Goal: Transaction & Acquisition: Purchase product/service

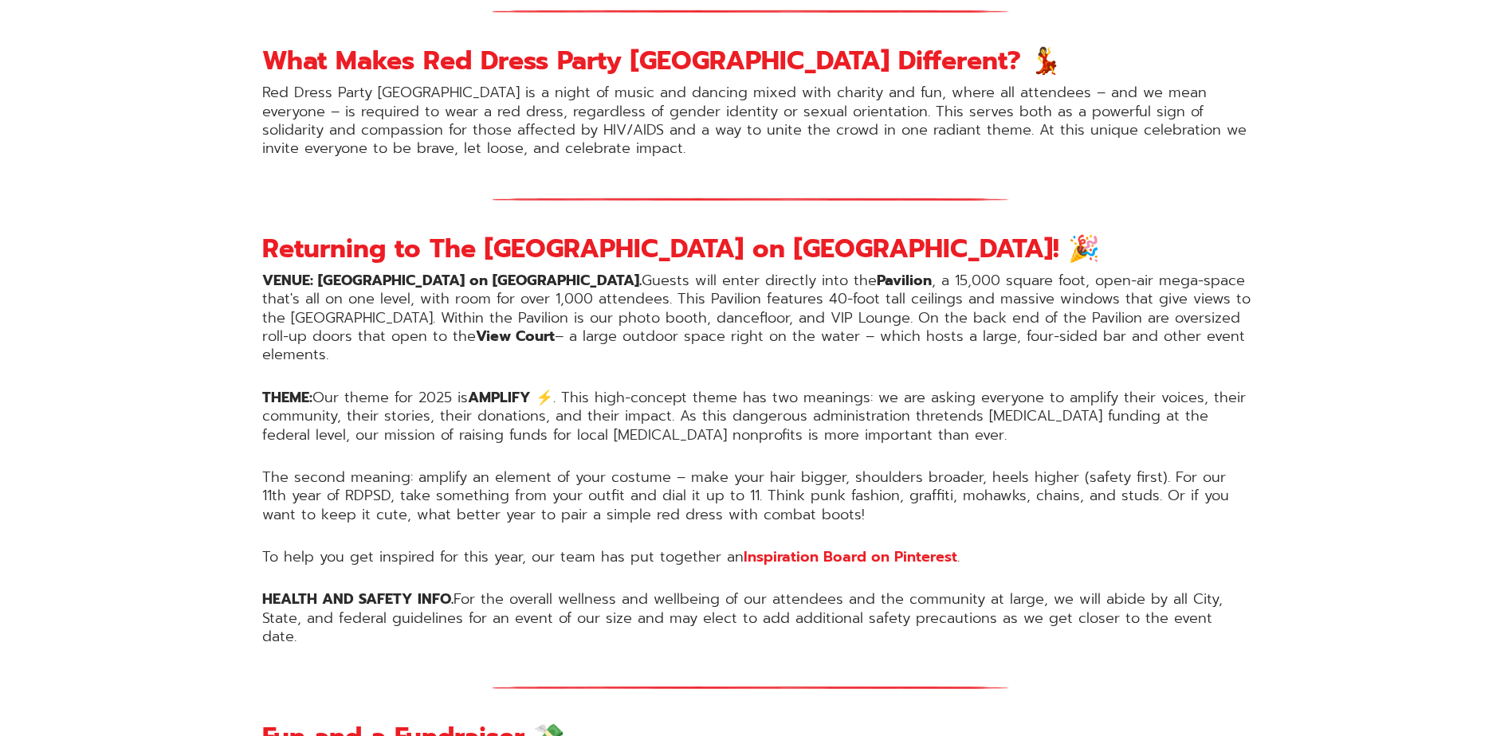
scroll to position [877, 0]
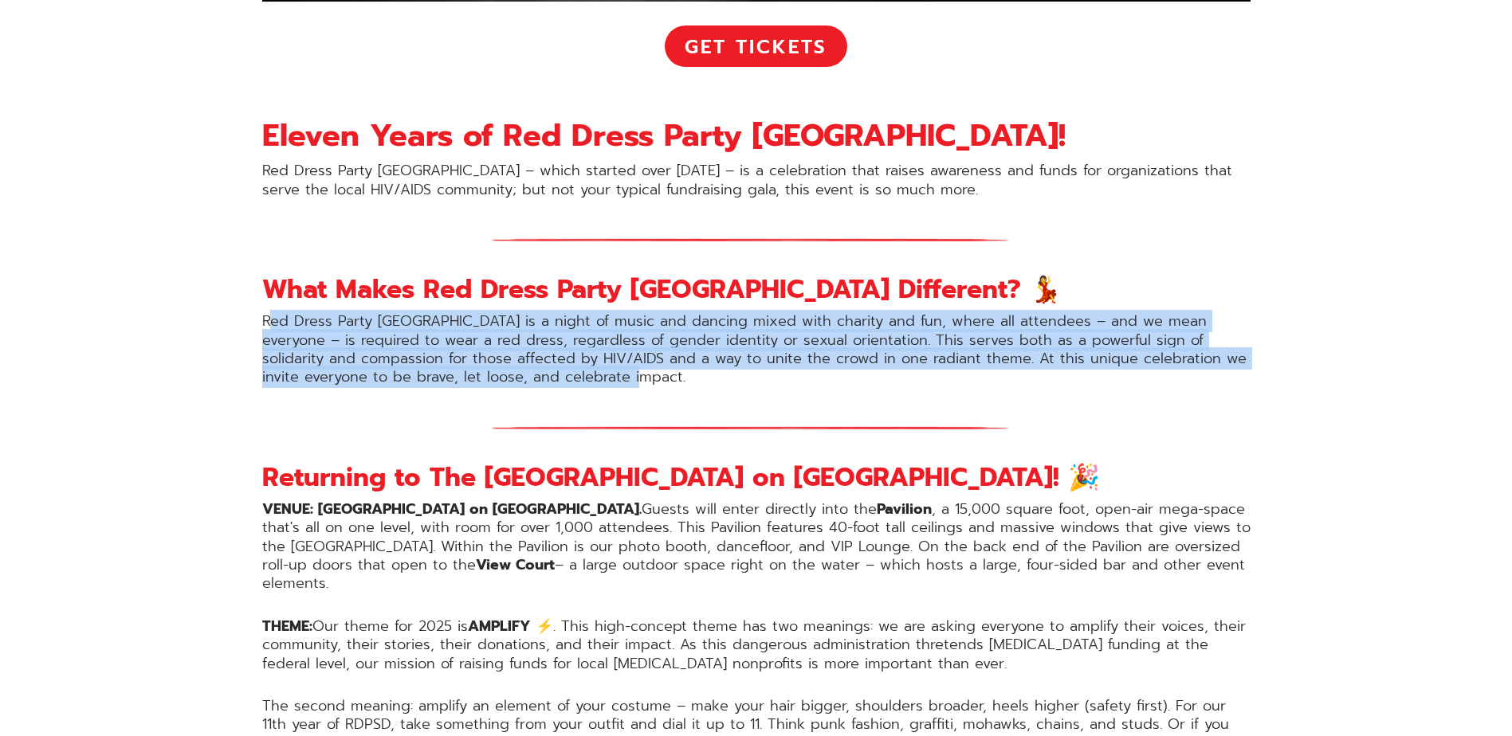
drag, startPoint x: 266, startPoint y: 321, endPoint x: 618, endPoint y: 379, distance: 356.2
click at [618, 379] on p "Red Dress Party [GEOGRAPHIC_DATA] is a night of music and dancing mixed with ch…" at bounding box center [756, 349] width 988 height 75
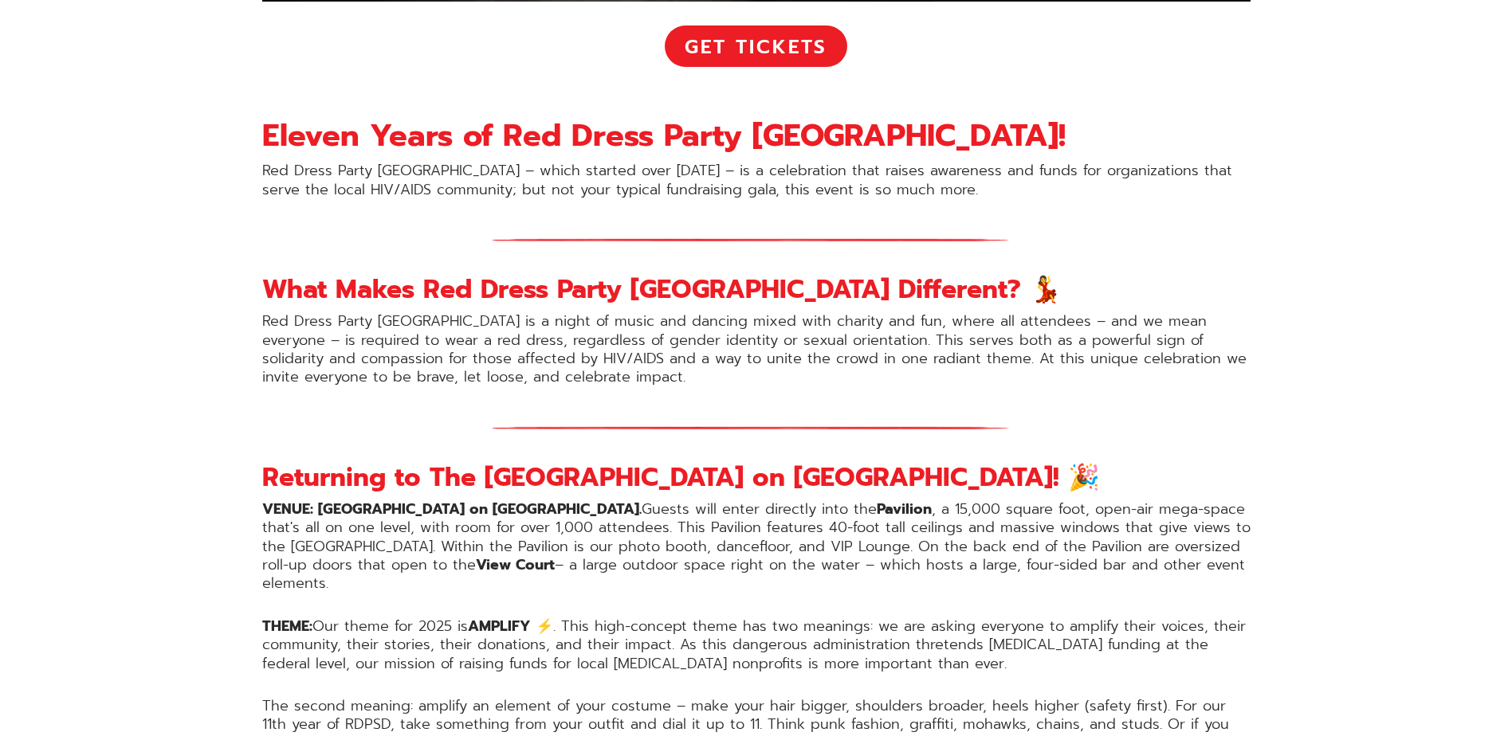
drag, startPoint x: 618, startPoint y: 379, endPoint x: 620, endPoint y: 401, distance: 21.6
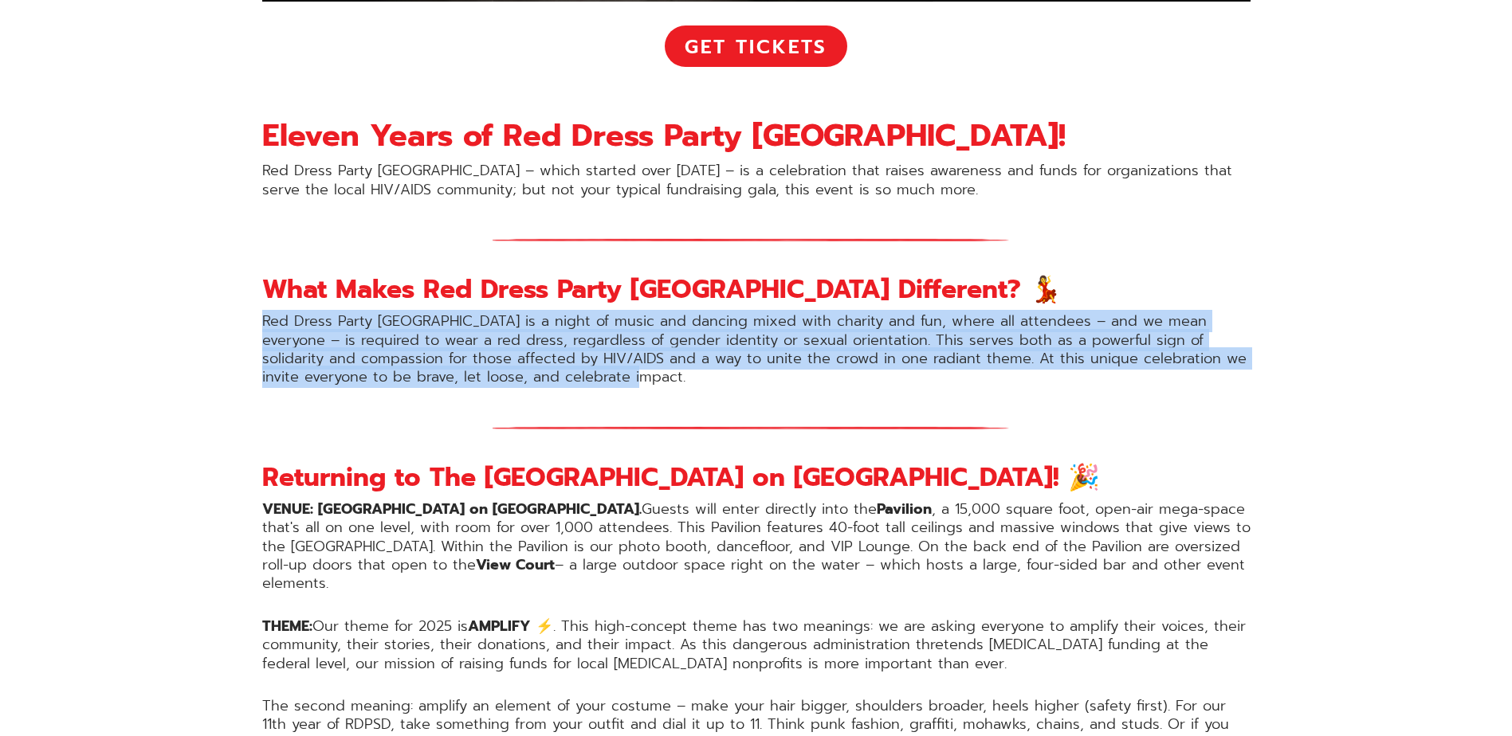
drag, startPoint x: 603, startPoint y: 382, endPoint x: 249, endPoint y: 316, distance: 360.6
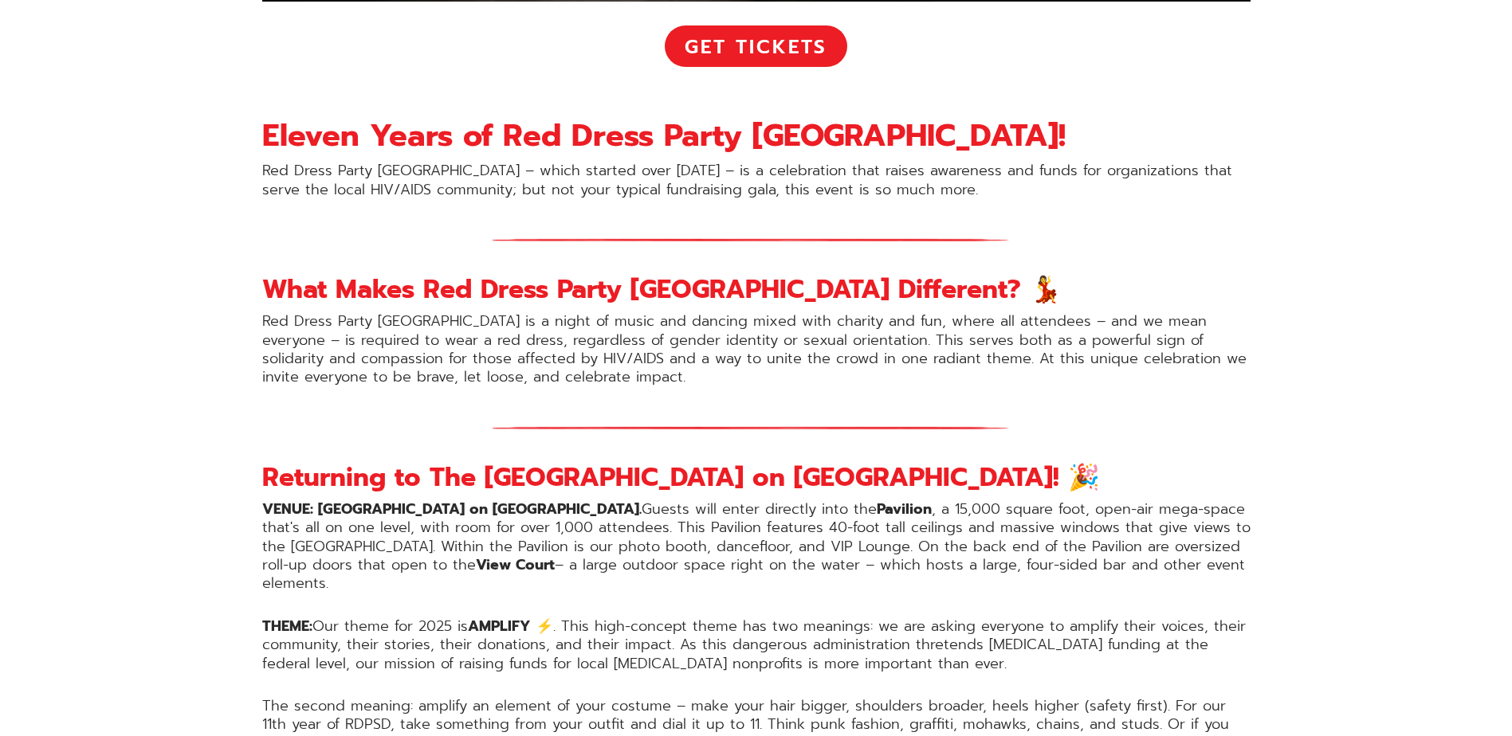
drag, startPoint x: 249, startPoint y: 316, endPoint x: 199, endPoint y: 400, distance: 97.2
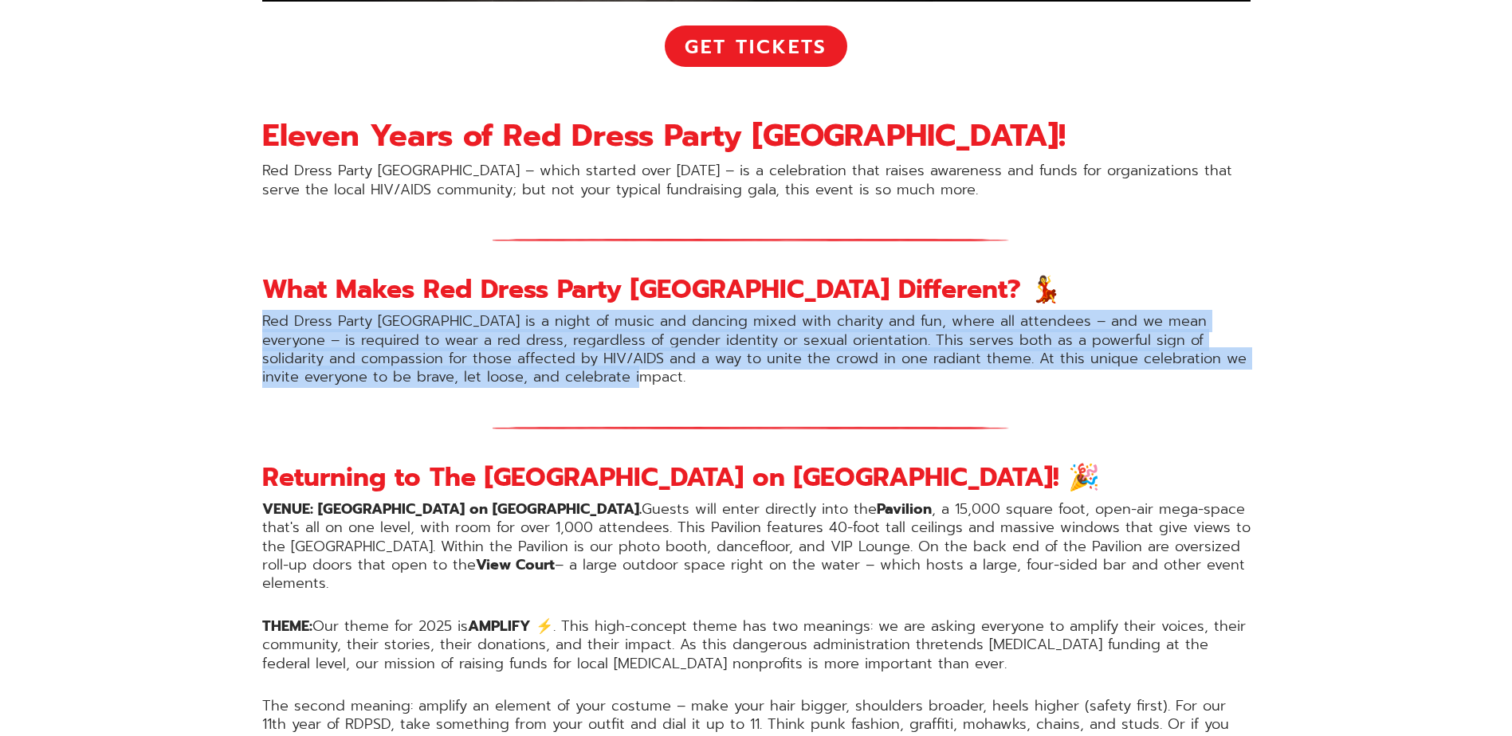
drag, startPoint x: 597, startPoint y: 377, endPoint x: 246, endPoint y: 317, distance: 355.7
drag, startPoint x: 246, startPoint y: 317, endPoint x: 178, endPoint y: 383, distance: 95.2
drag, startPoint x: 592, startPoint y: 382, endPoint x: 229, endPoint y: 328, distance: 367.4
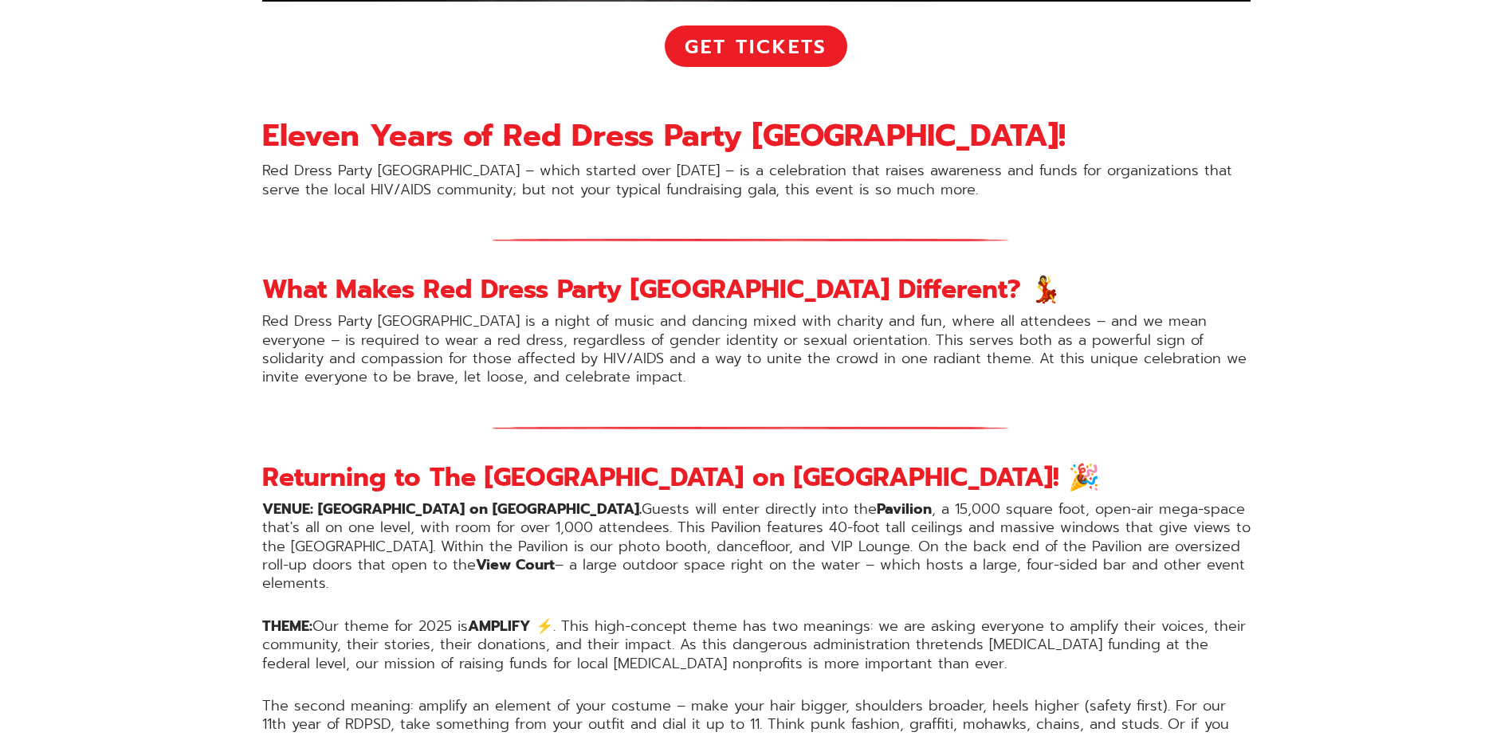
drag, startPoint x: 229, startPoint y: 328, endPoint x: 241, endPoint y: 414, distance: 87.7
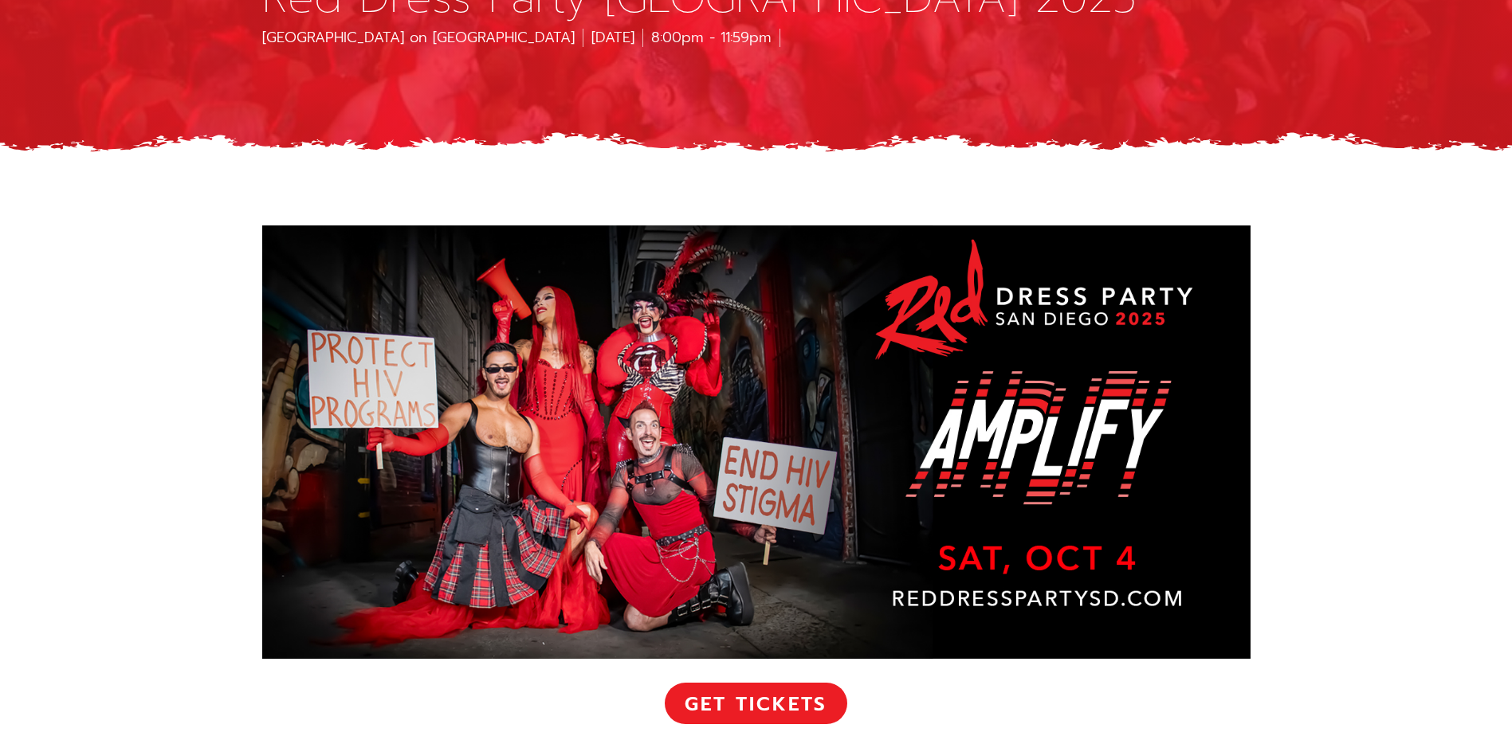
scroll to position [0, 0]
